Goal: Information Seeking & Learning: Learn about a topic

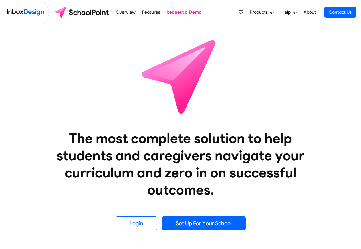
click at [150, 13] on link "Features" at bounding box center [150, 12] width 21 height 11
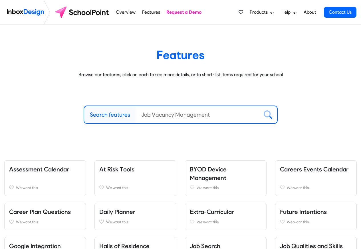
click at [261, 14] on span "Products" at bounding box center [259, 12] width 20 height 7
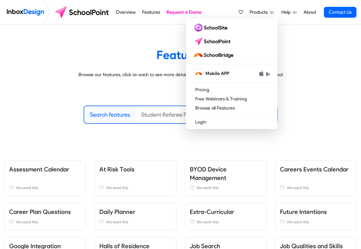
click at [215, 17] on div "Overview Features Request a Demo Products Mobile APP Pricing Free Webinars & Tr…" at bounding box center [234, 12] width 243 height 25
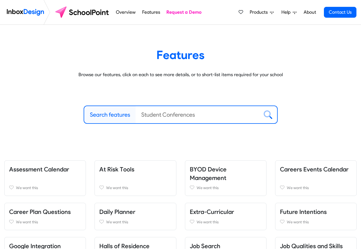
click at [263, 12] on span "Products" at bounding box center [259, 12] width 20 height 7
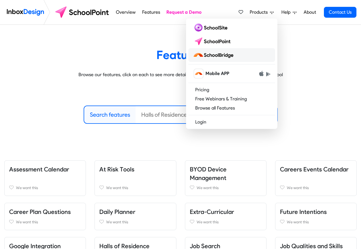
click at [224, 55] on img at bounding box center [214, 54] width 43 height 9
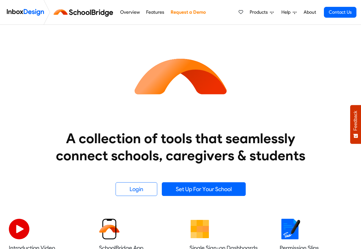
click at [280, 13] on link "Help" at bounding box center [289, 12] width 20 height 11
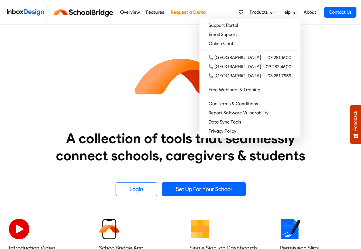
click at [301, 14] on li "About" at bounding box center [309, 12] width 19 height 11
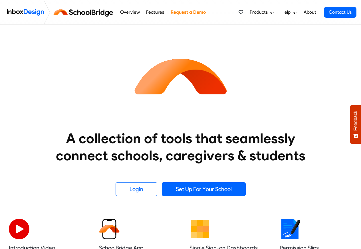
click at [307, 13] on link "About" at bounding box center [310, 12] width 16 height 11
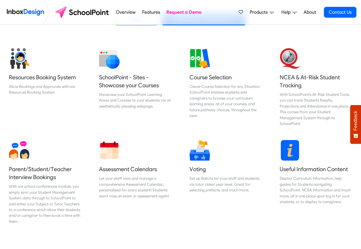
scroll to position [205, 0]
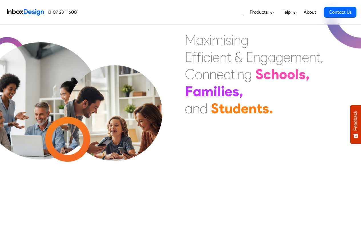
scroll to position [205, 0]
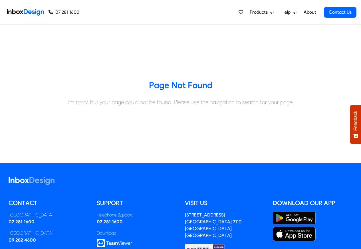
click at [257, 12] on span "Products" at bounding box center [259, 12] width 20 height 7
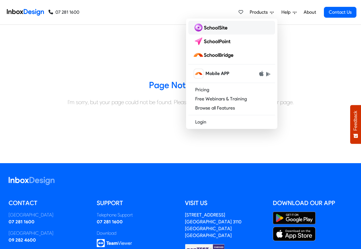
click at [209, 27] on img at bounding box center [211, 27] width 37 height 9
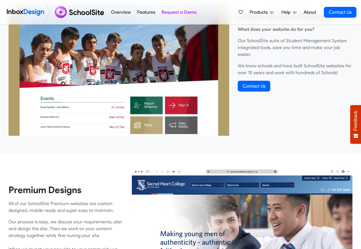
scroll to position [342, 0]
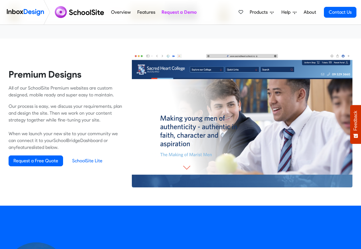
click at [310, 12] on link "About" at bounding box center [310, 12] width 16 height 11
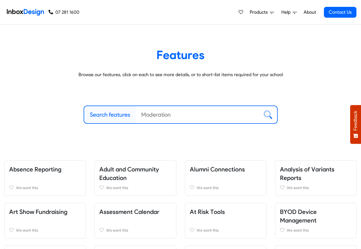
click at [104, 111] on label "Search features" at bounding box center [110, 114] width 40 height 9
click at [135, 111] on input "Search features" at bounding box center [196, 114] width 123 height 17
paste input "bespoke"
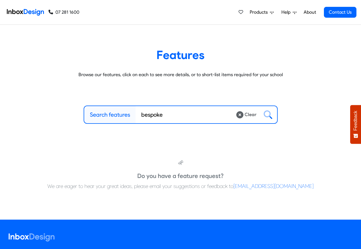
click at [147, 114] on input "bespoke" at bounding box center [185, 114] width 100 height 17
type input "program"
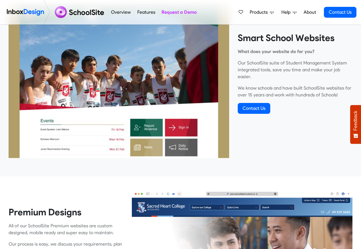
scroll to position [205, 0]
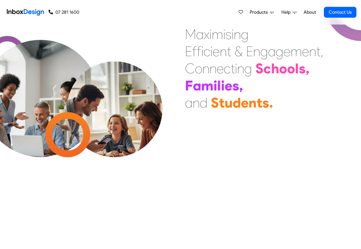
scroll to position [239, 0]
